Goal: Task Accomplishment & Management: Use online tool/utility

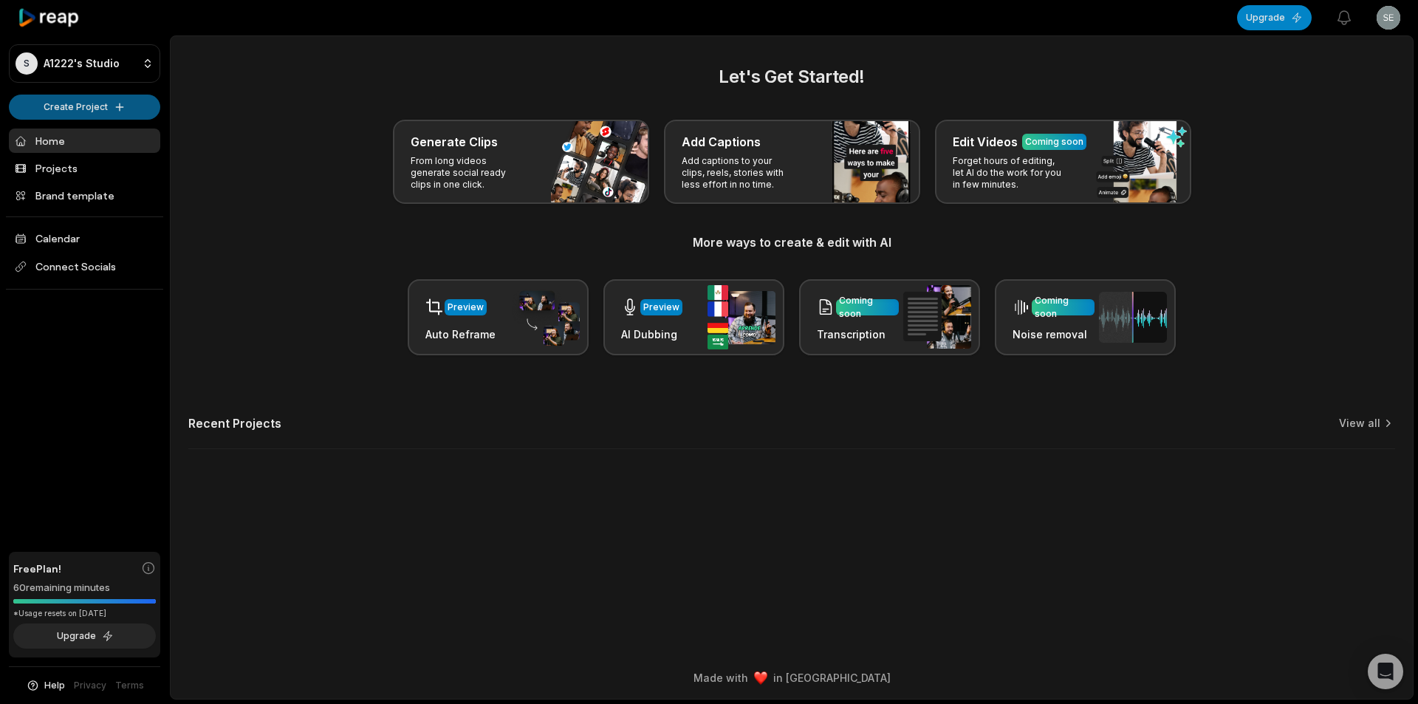
click at [117, 111] on html "S A1222's Studio Create Project Home Projects Brand template Calendar Connect S…" at bounding box center [709, 352] width 1418 height 704
click at [109, 140] on link "Create Clips" at bounding box center [85, 138] width 144 height 24
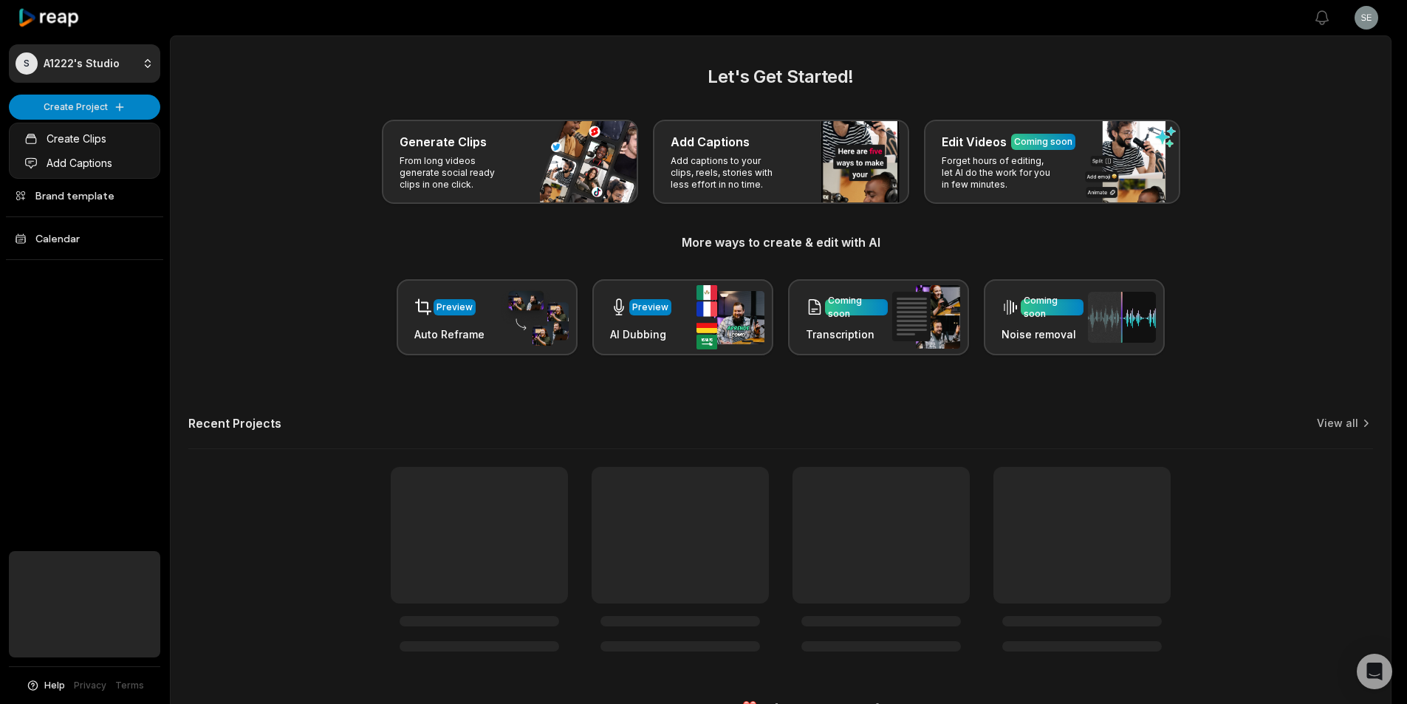
click at [112, 112] on html "S A1222's Studio Create Project Home Projects Brand template Calendar Help Priv…" at bounding box center [703, 352] width 1407 height 704
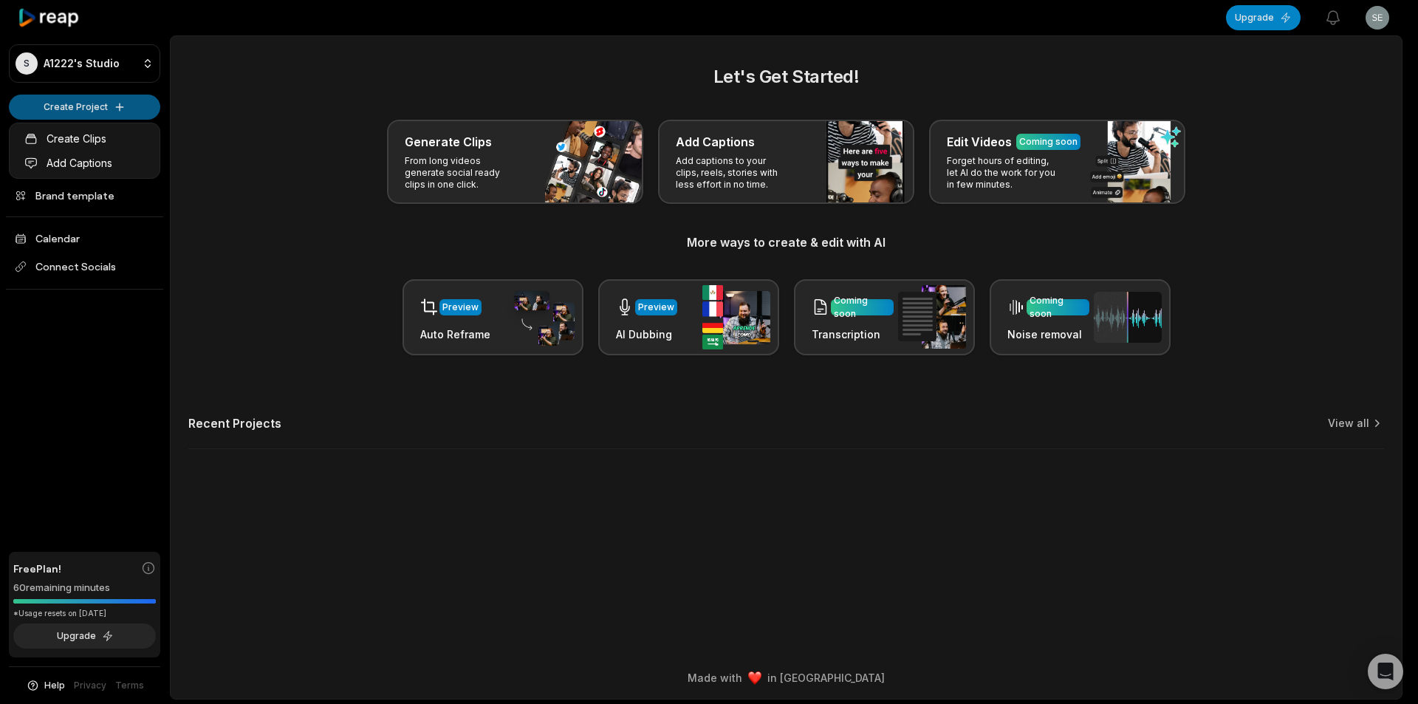
click at [110, 114] on html "S A1222's Studio Create Project Home Projects Brand template Calendar Connect S…" at bounding box center [709, 352] width 1418 height 704
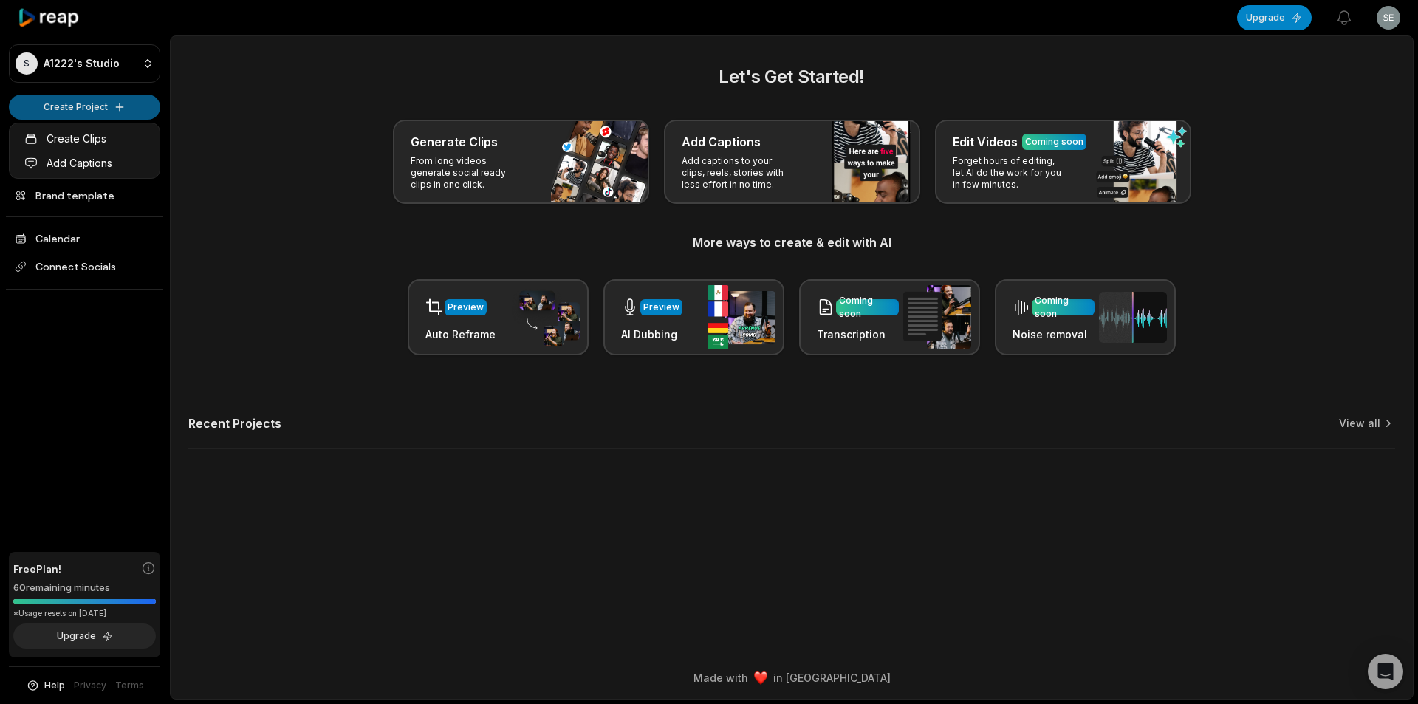
click at [110, 114] on html "S A1222's Studio Create Project Home Projects Brand template Calendar Connect S…" at bounding box center [709, 352] width 1418 height 704
click at [97, 143] on link "Create Clips" at bounding box center [85, 138] width 144 height 24
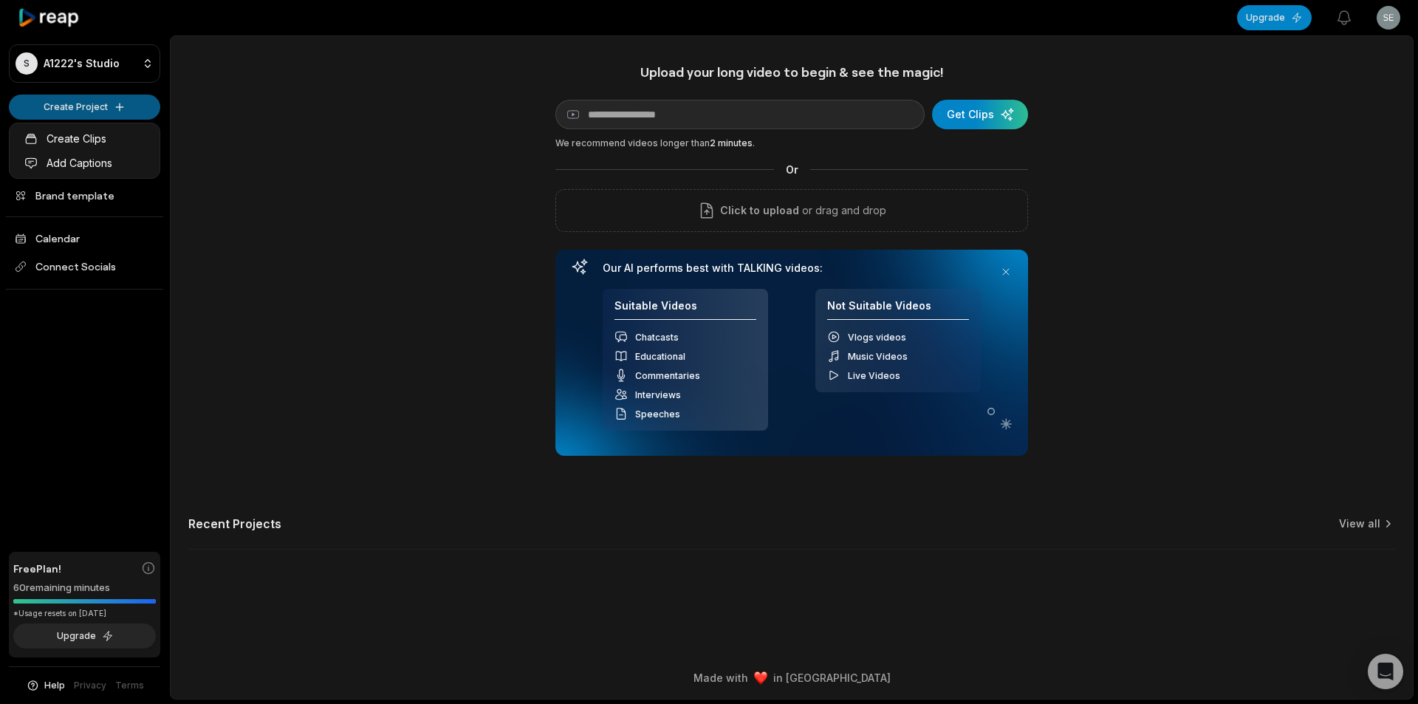
click at [103, 112] on html "S A1222's Studio Create Project Home Projects Brand template Calendar Connect S…" at bounding box center [709, 352] width 1418 height 704
click at [83, 161] on link "Add Captions" at bounding box center [85, 163] width 144 height 24
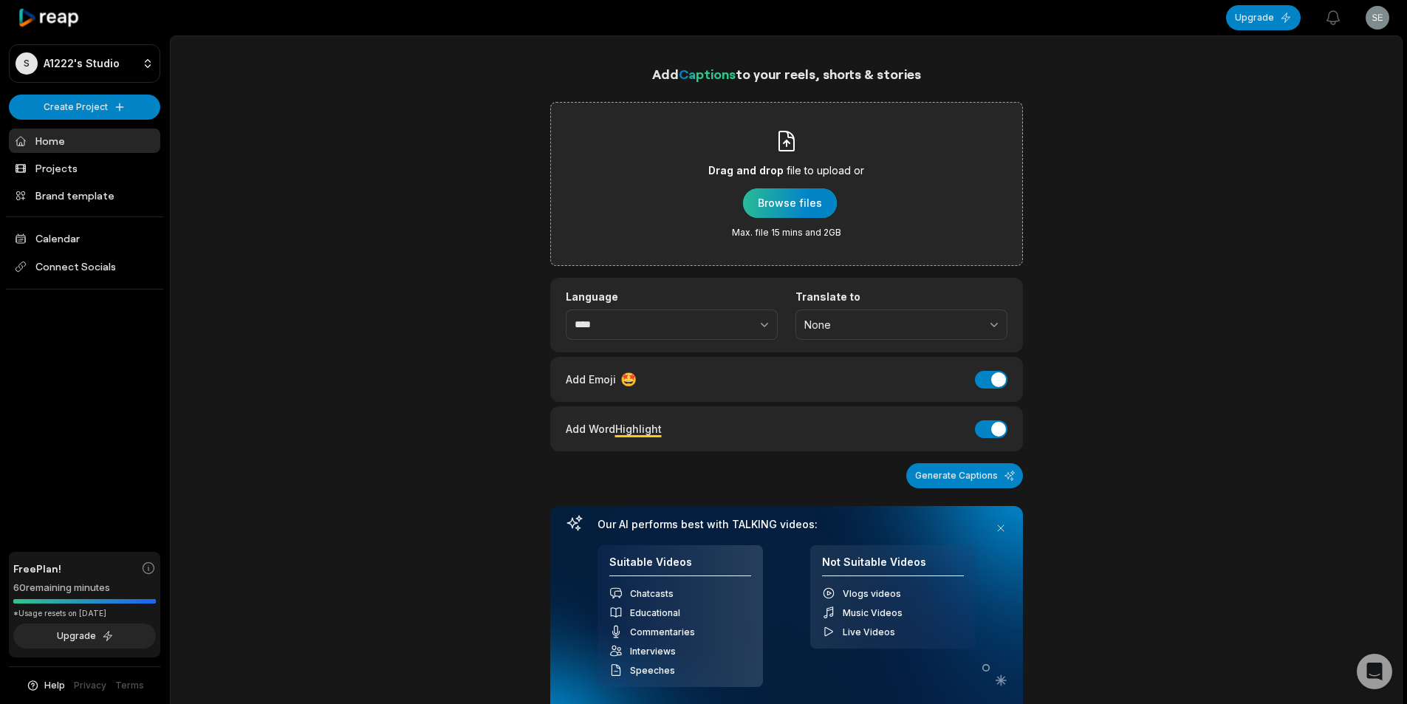
click at [746, 196] on div "button" at bounding box center [790, 203] width 94 height 30
click at [773, 208] on div "button" at bounding box center [790, 203] width 94 height 30
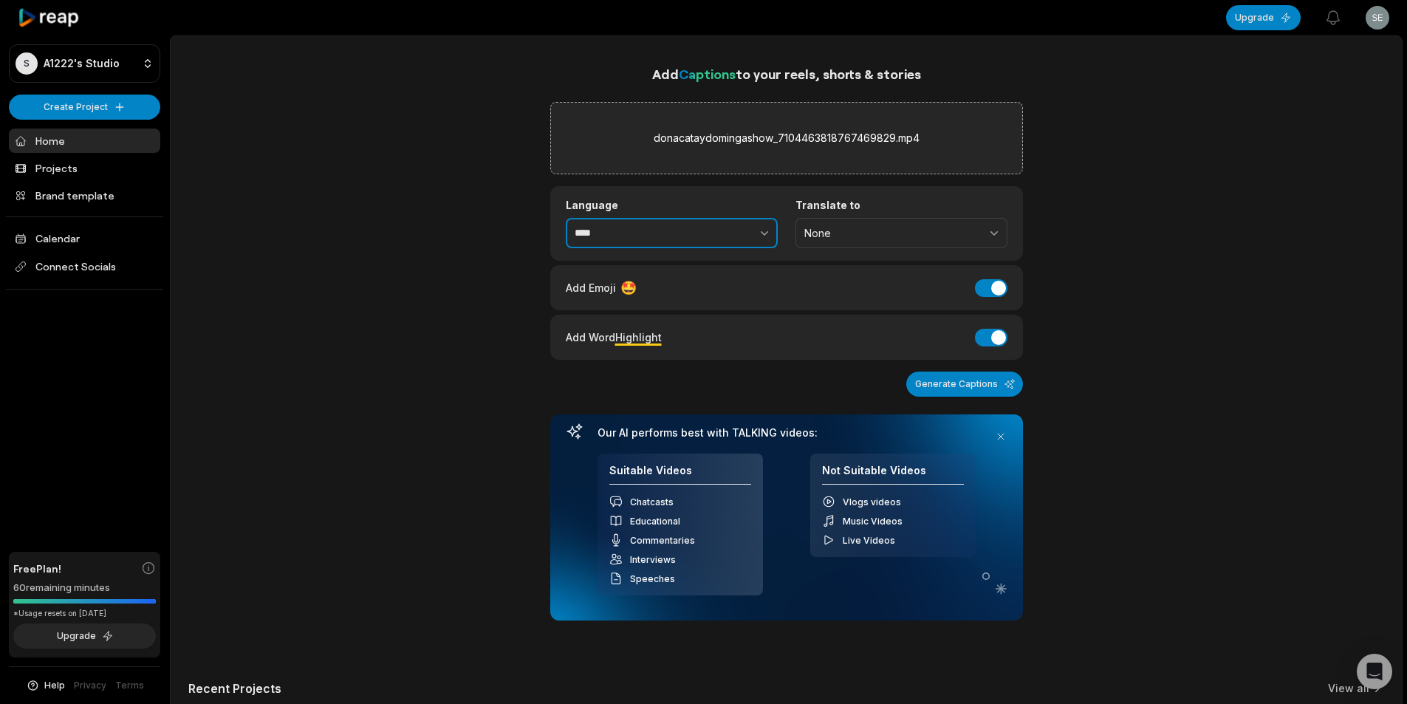
click at [745, 232] on button "button" at bounding box center [732, 233] width 91 height 31
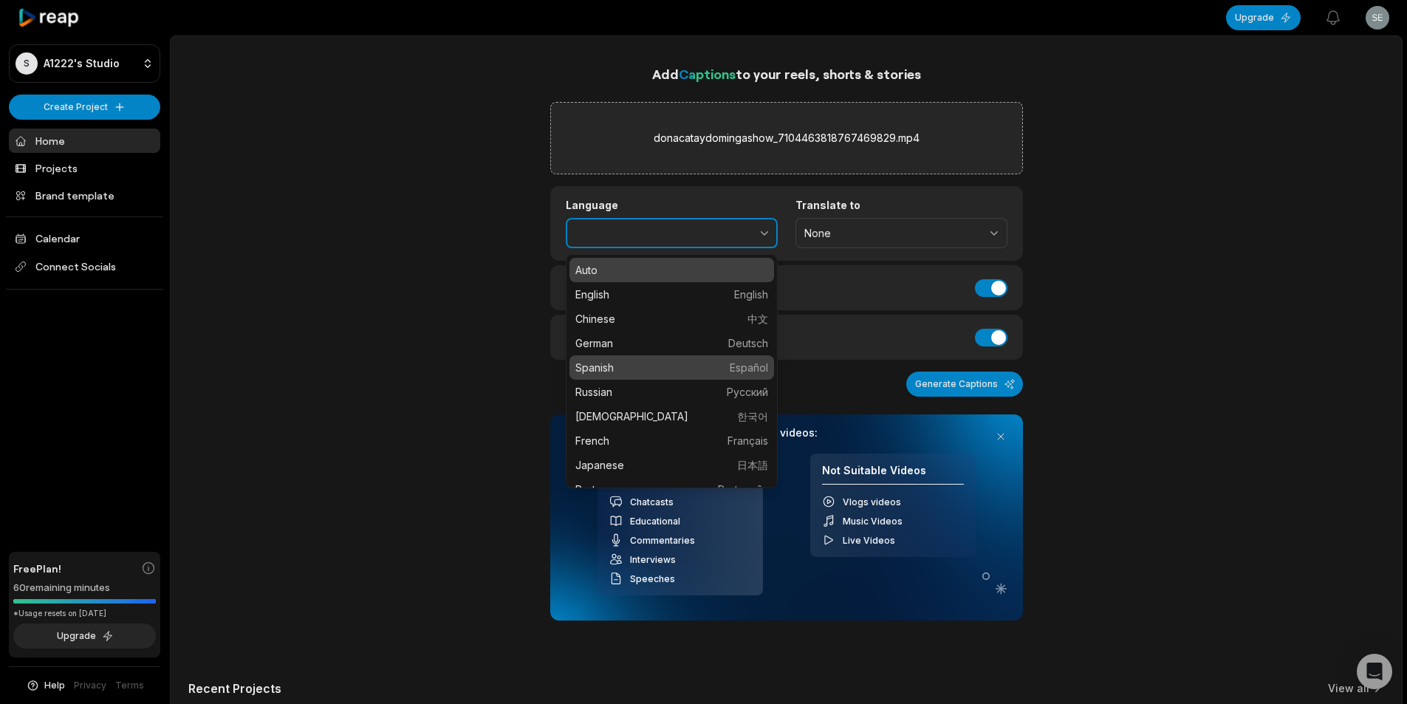
type input "*******"
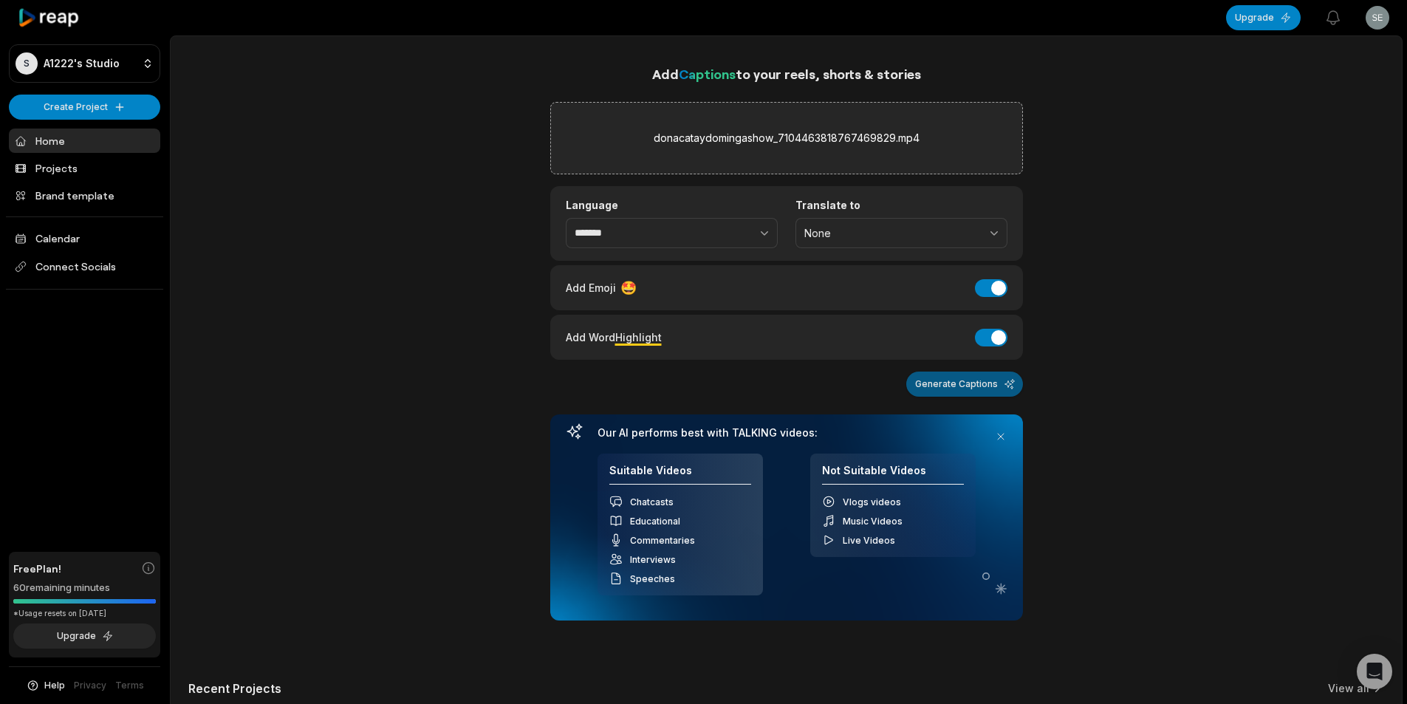
click at [953, 383] on button "Generate Captions" at bounding box center [964, 383] width 117 height 25
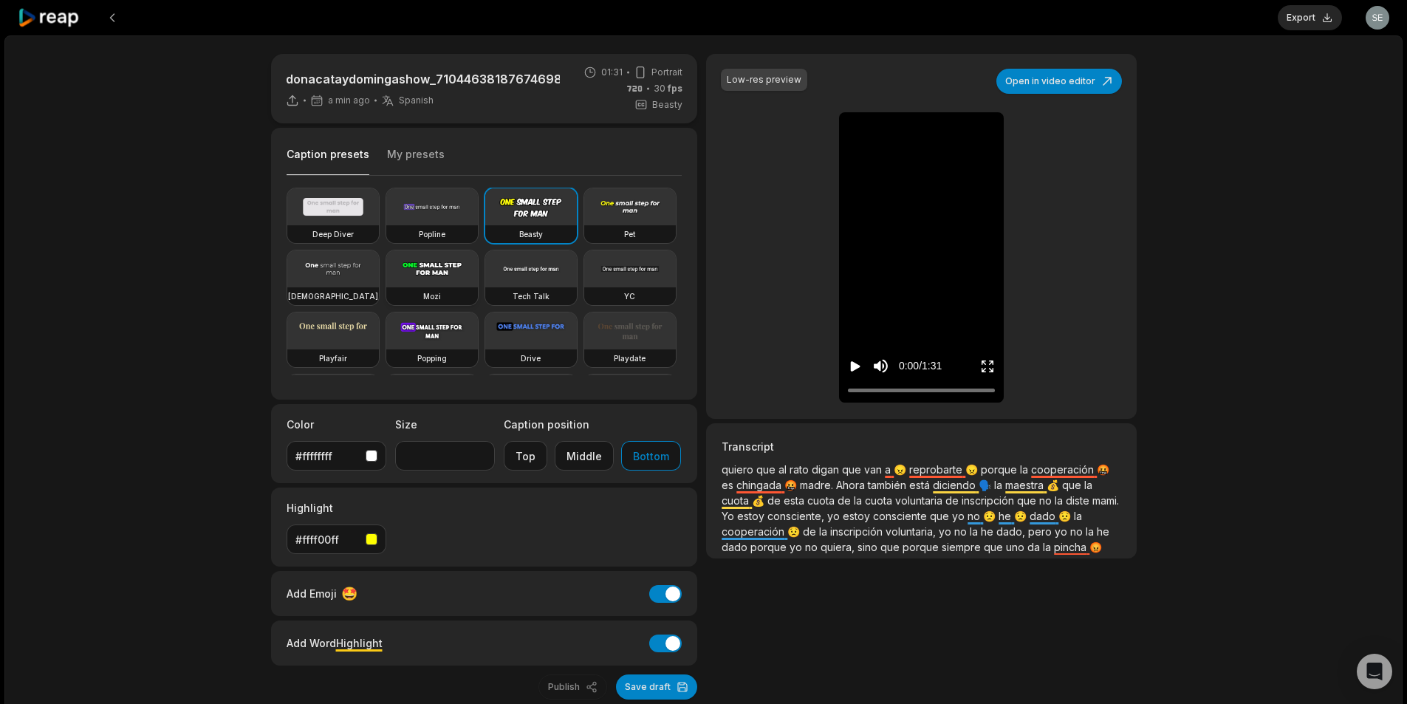
click at [478, 289] on div "Mozi" at bounding box center [432, 296] width 92 height 18
type input "**"
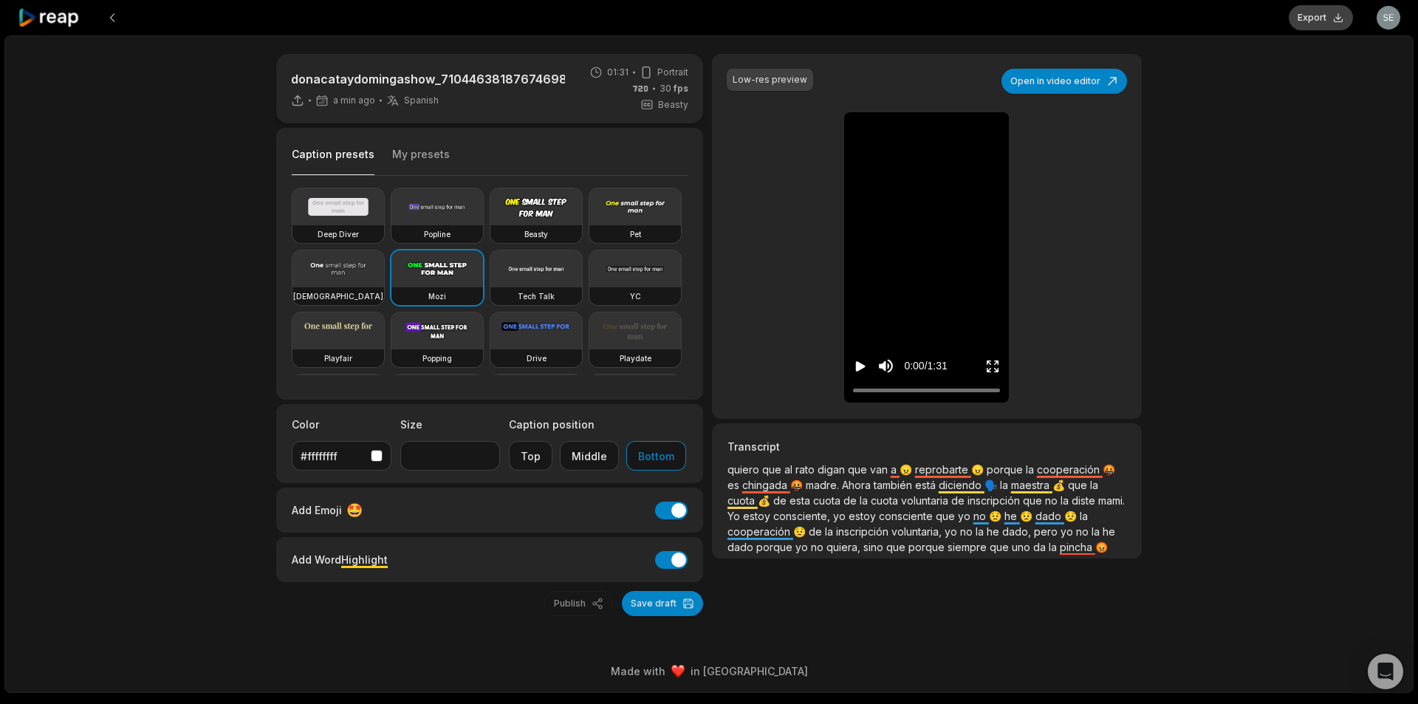
click at [1334, 21] on button "Export" at bounding box center [1321, 17] width 64 height 25
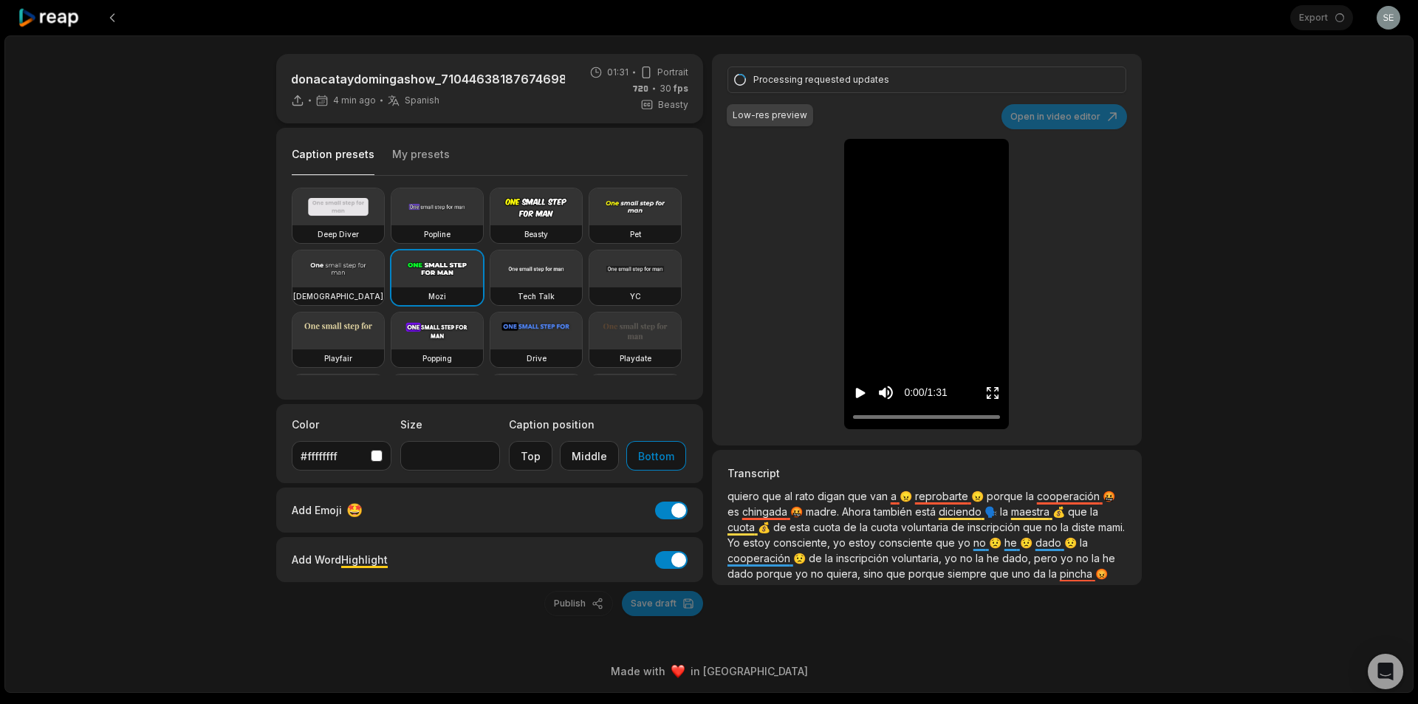
click at [62, 21] on icon at bounding box center [49, 18] width 63 height 20
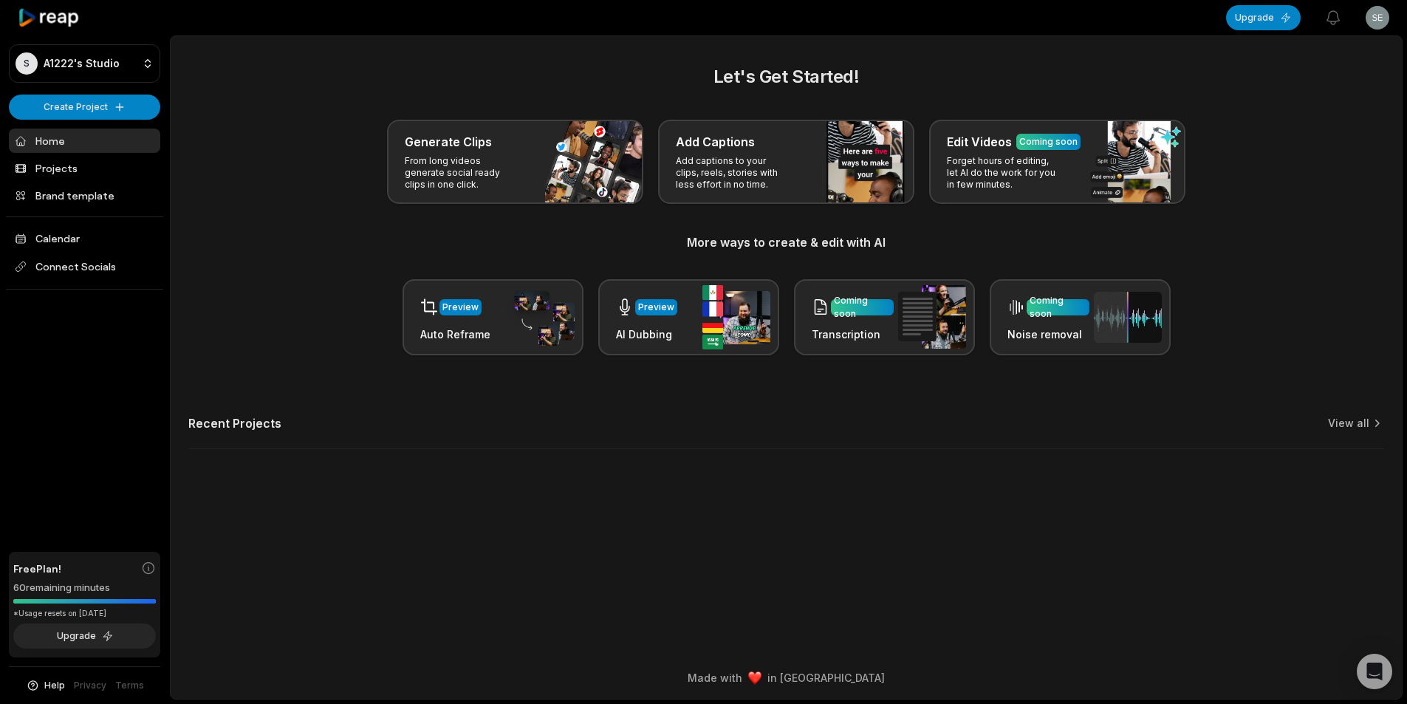
scroll to position [33, 0]
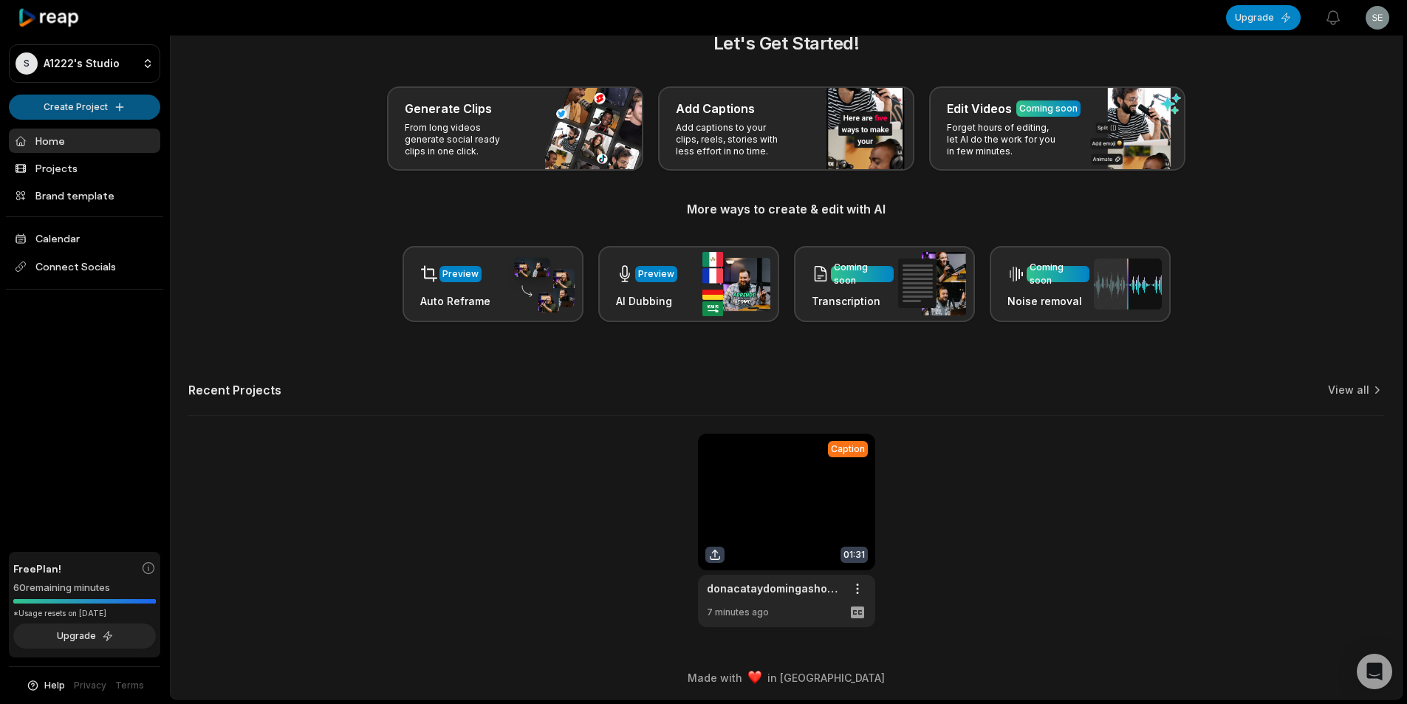
click at [94, 111] on html "S A1222's Studio Create Project Home Projects Brand template Calendar Connect S…" at bounding box center [703, 319] width 1407 height 704
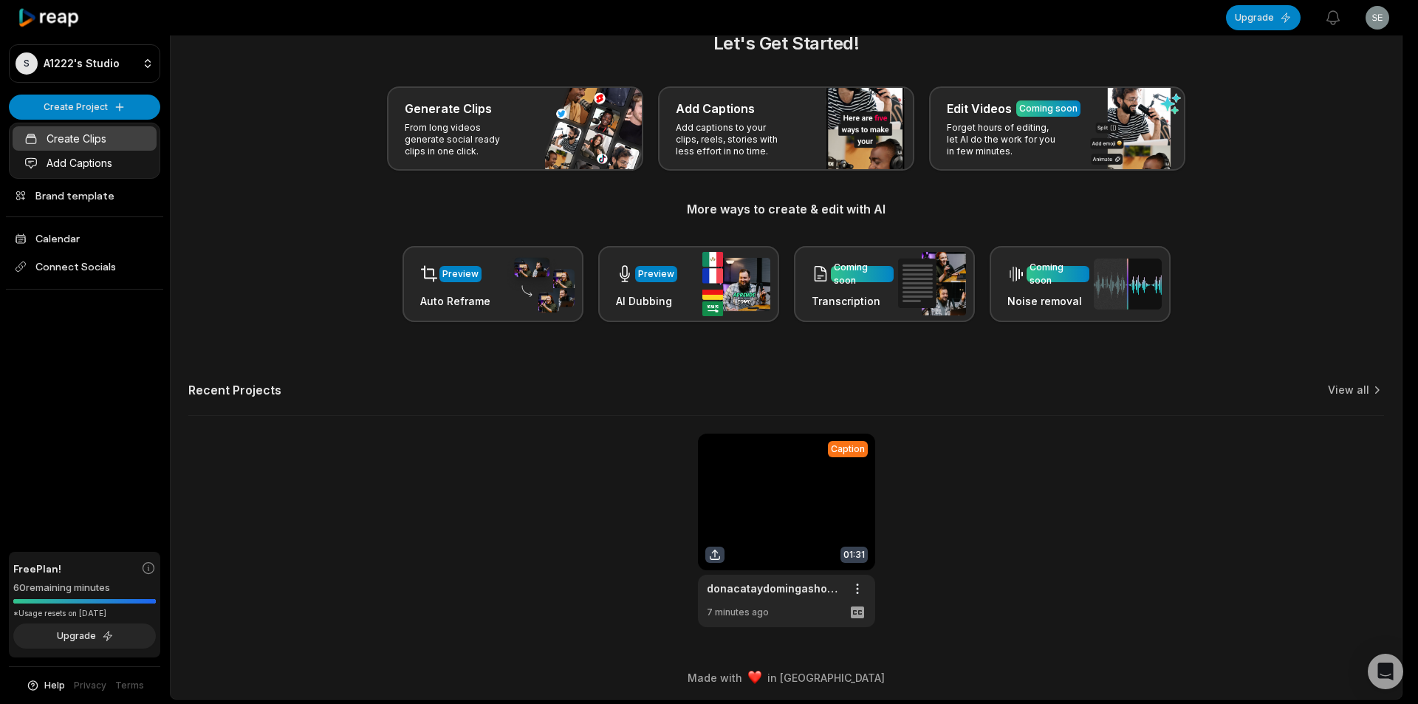
click at [110, 132] on link "Create Clips" at bounding box center [85, 138] width 144 height 24
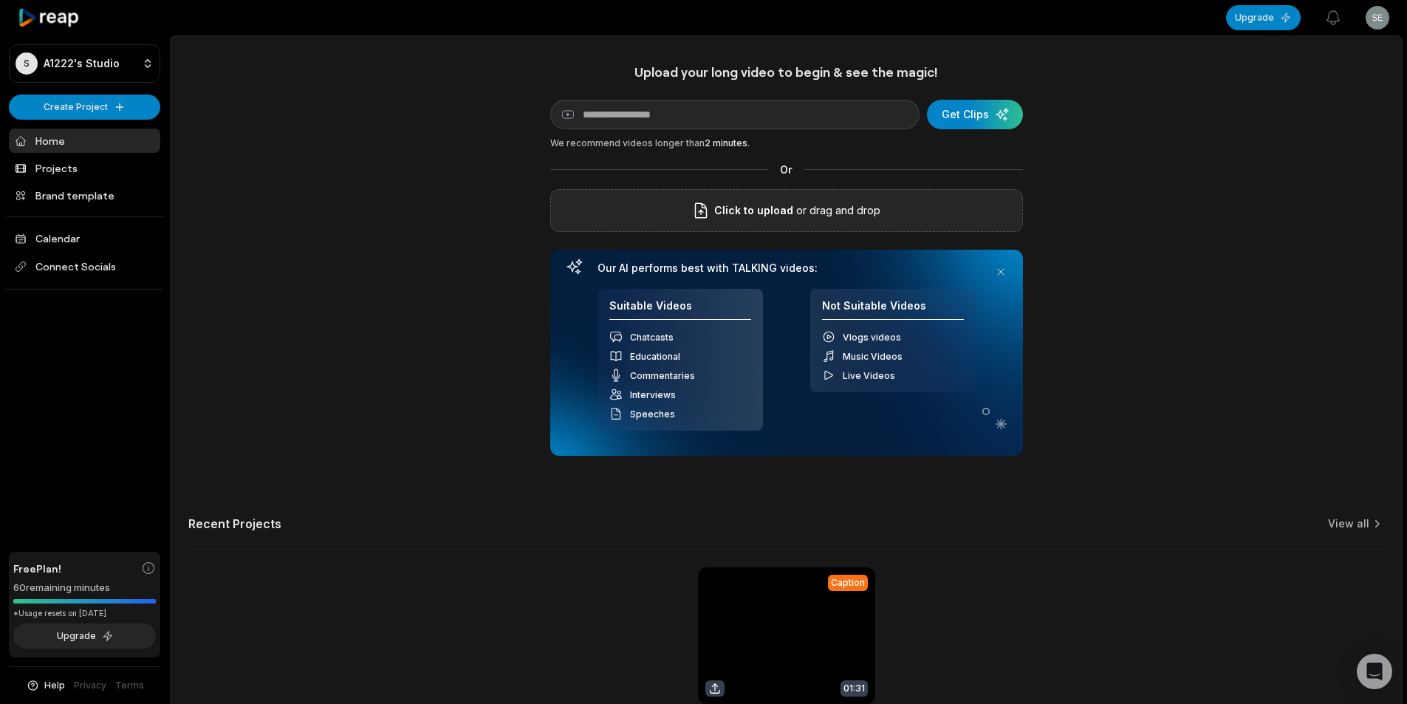
click at [682, 225] on div "Click to upload or drag and drop" at bounding box center [786, 210] width 473 height 43
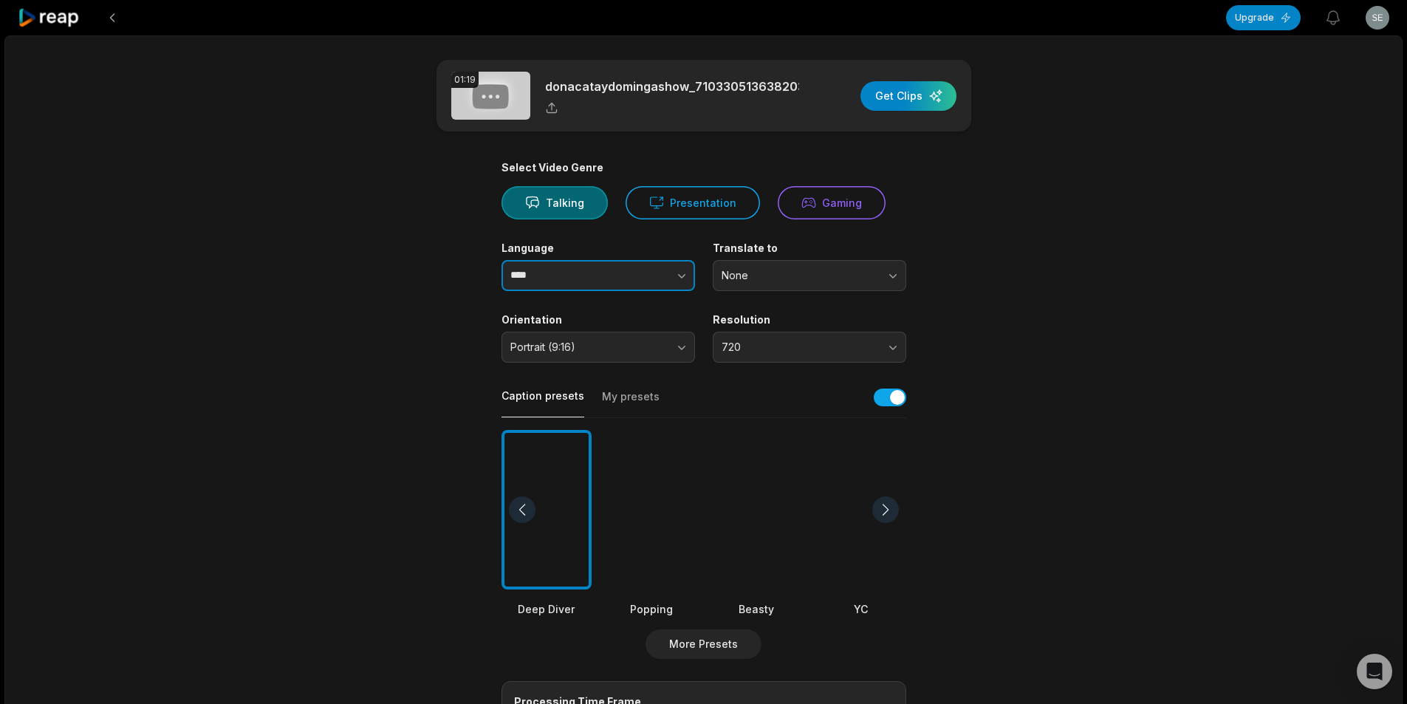
click at [651, 278] on button "button" at bounding box center [652, 275] width 84 height 31
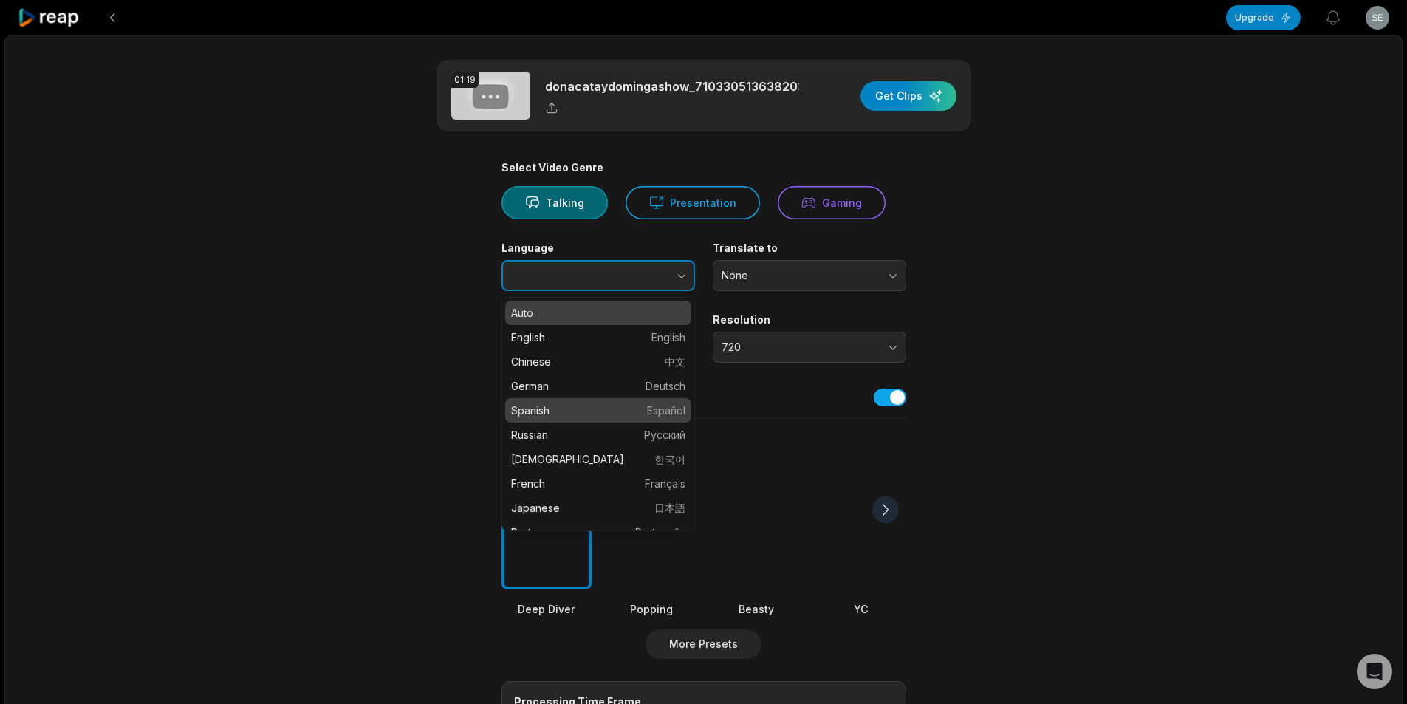
type input "*******"
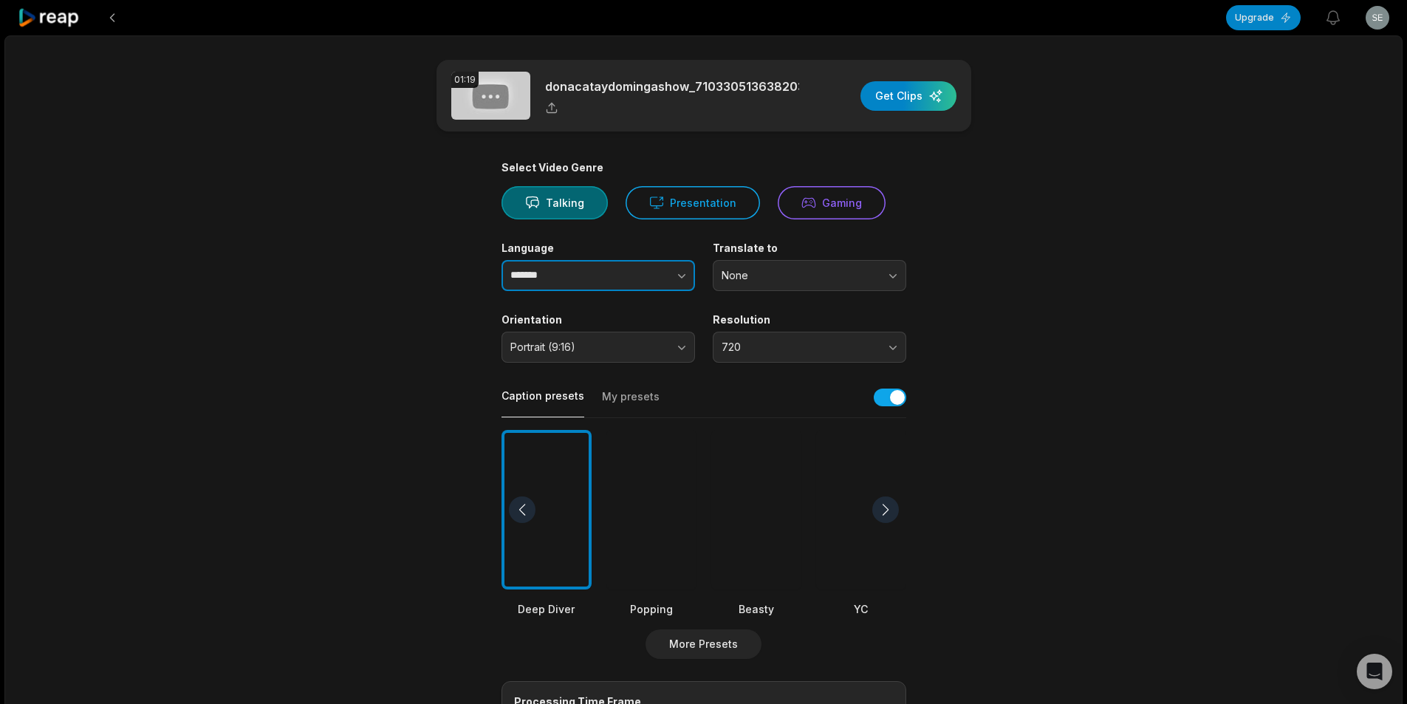
scroll to position [148, 0]
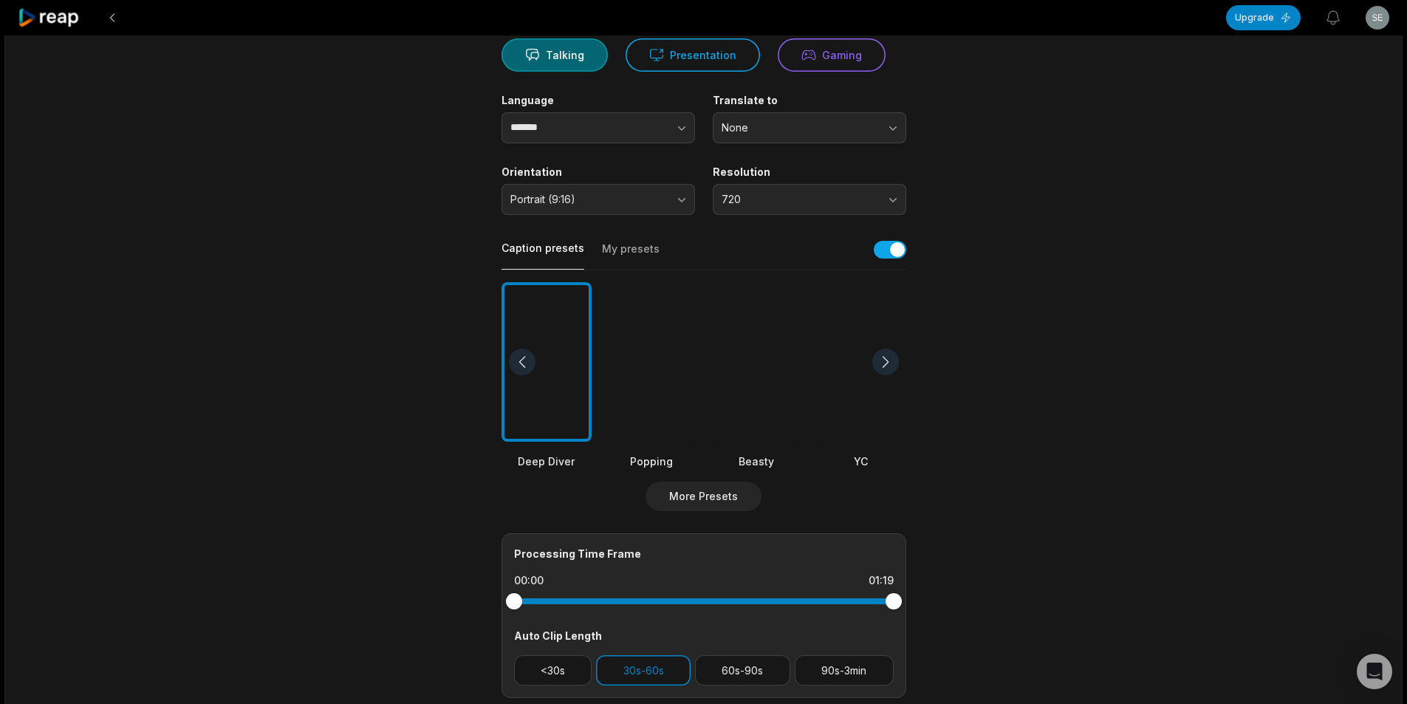
click at [795, 400] on div at bounding box center [756, 362] width 90 height 160
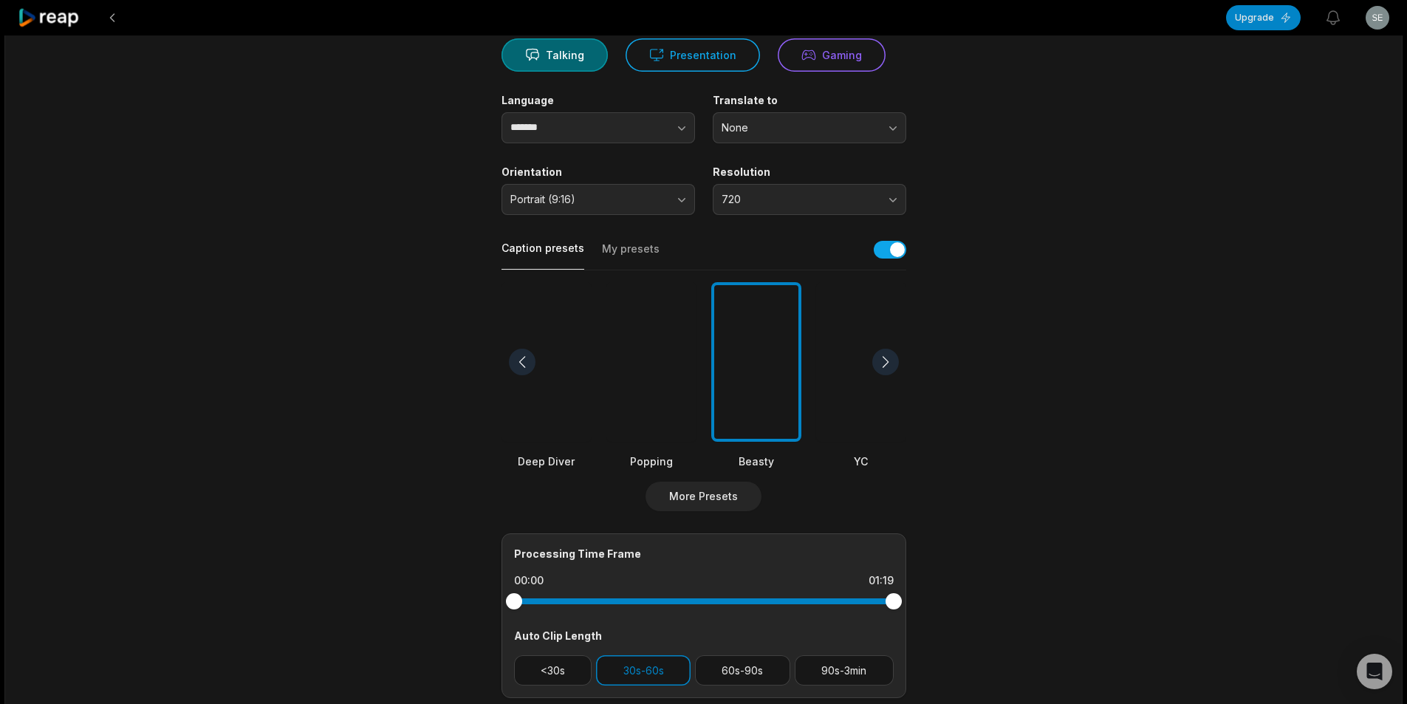
scroll to position [360, 0]
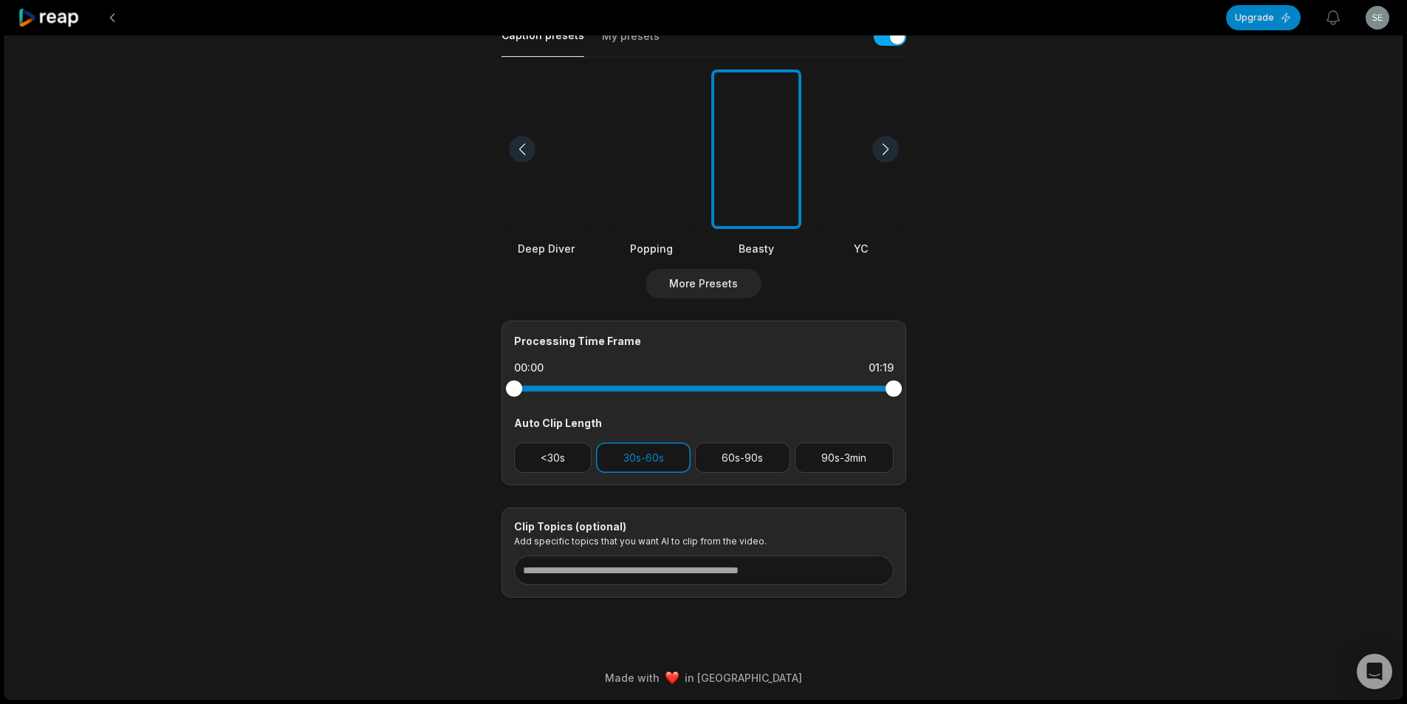
click at [753, 411] on div "Processing Time Frame 00:00 01:19 Auto Clip Length <30s 30s-60s 60s-90s 90s-3min" at bounding box center [703, 402] width 405 height 165
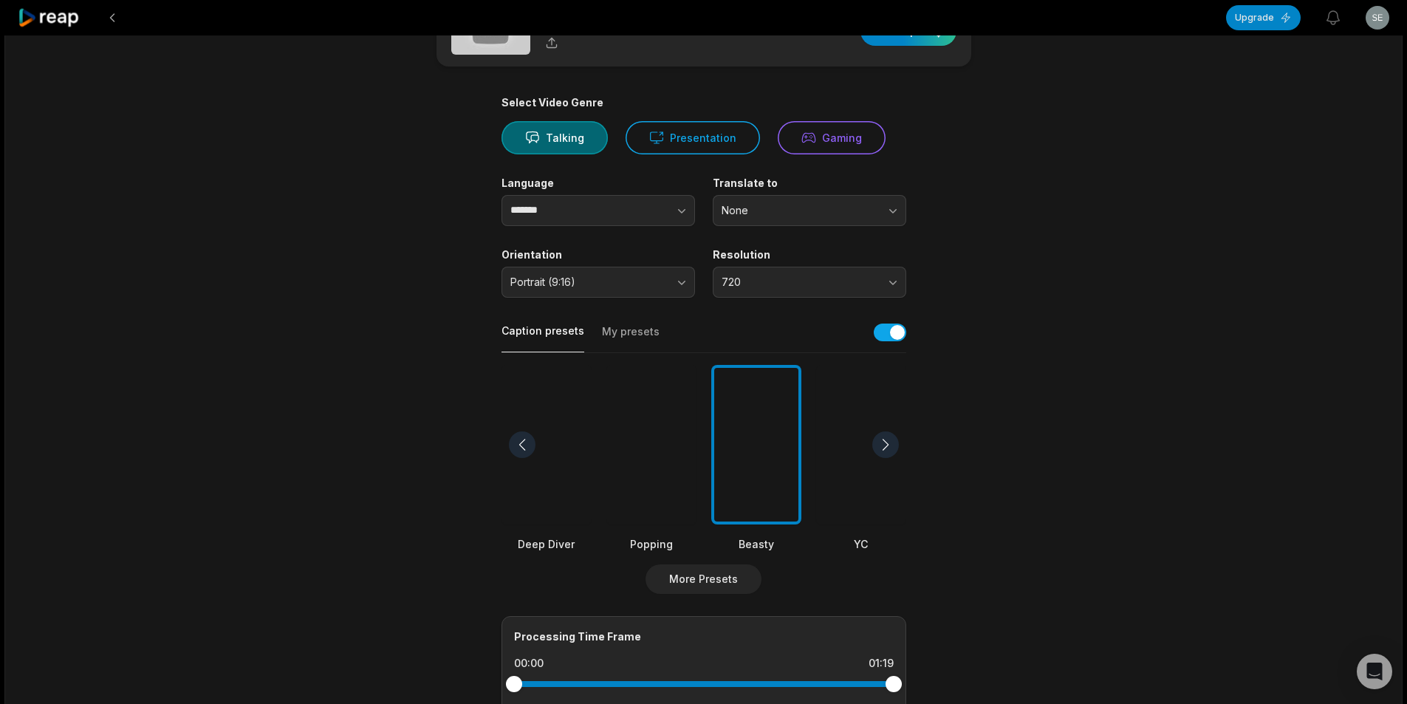
scroll to position [0, 0]
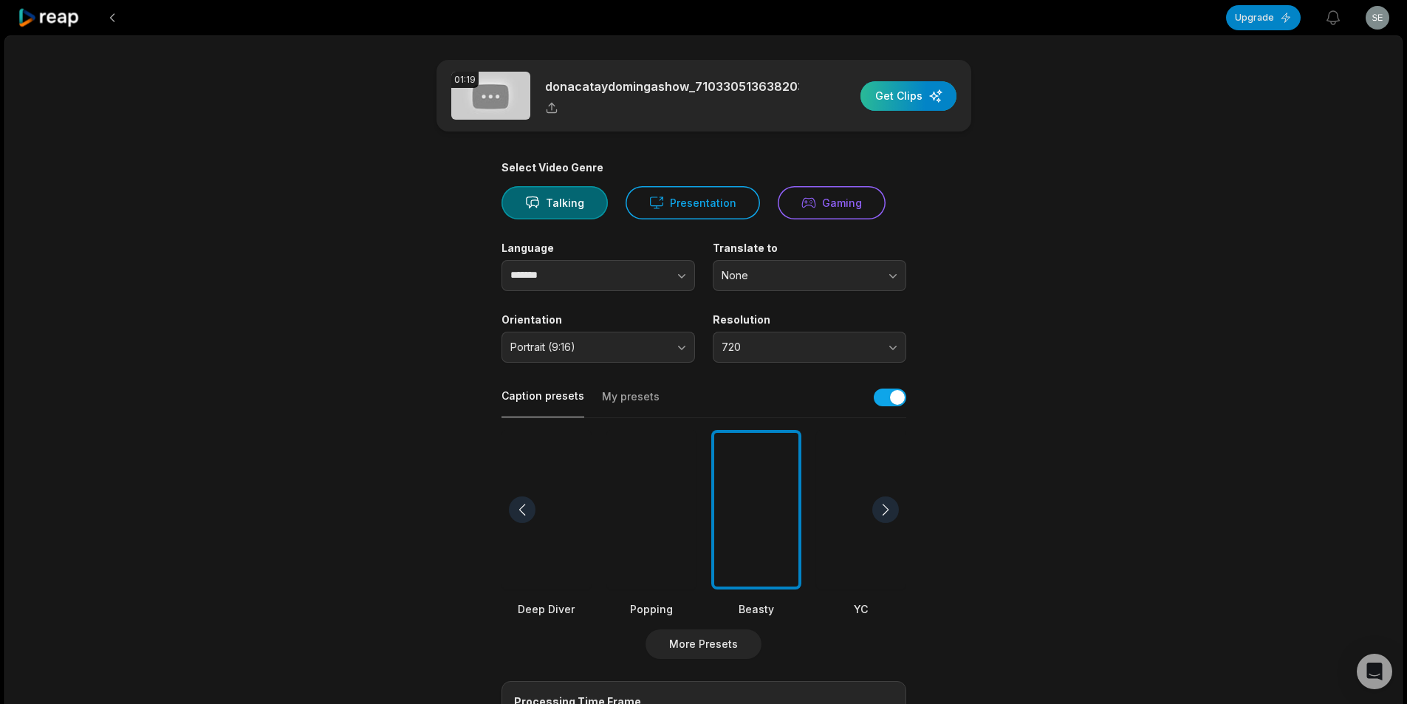
click at [875, 94] on div "button" at bounding box center [908, 96] width 96 height 30
click at [66, 15] on icon at bounding box center [49, 18] width 63 height 20
